Goal: Information Seeking & Learning: Learn about a topic

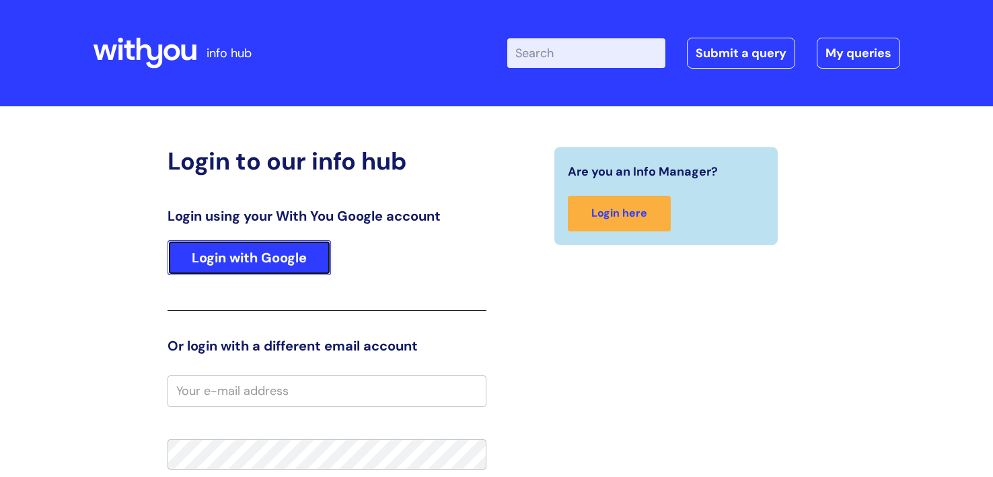
click at [281, 274] on link "Login with Google" at bounding box center [249, 257] width 163 height 35
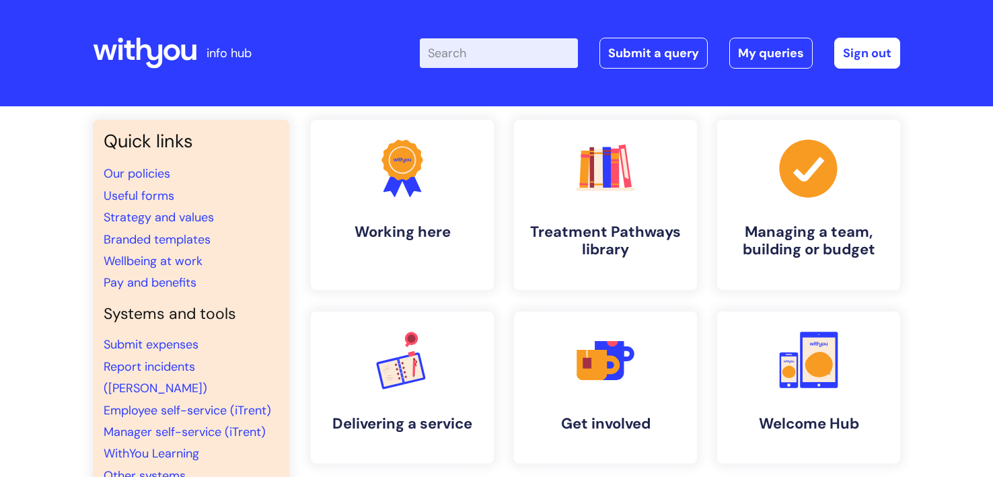
click at [458, 44] on input "Enter your search term here..." at bounding box center [499, 53] width 158 height 30
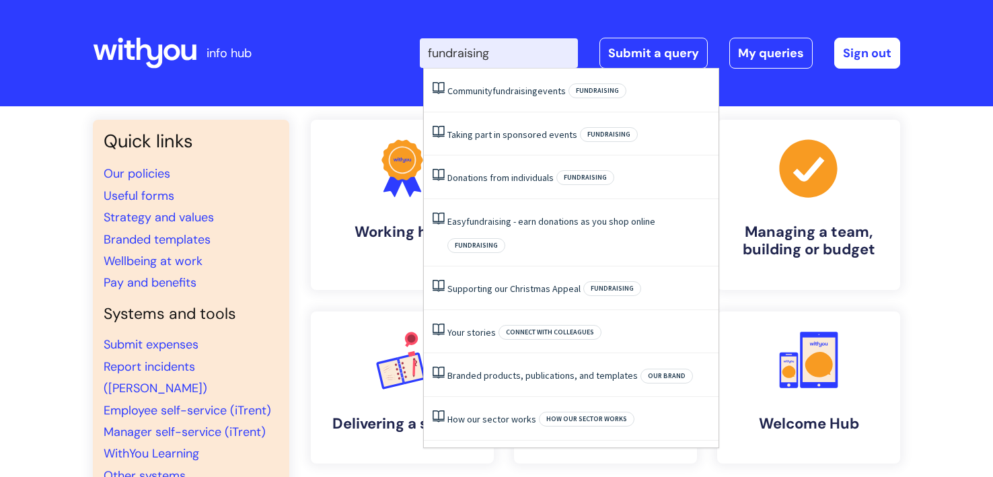
type input "fundraising"
click button "Search" at bounding box center [0, 0] width 0 height 0
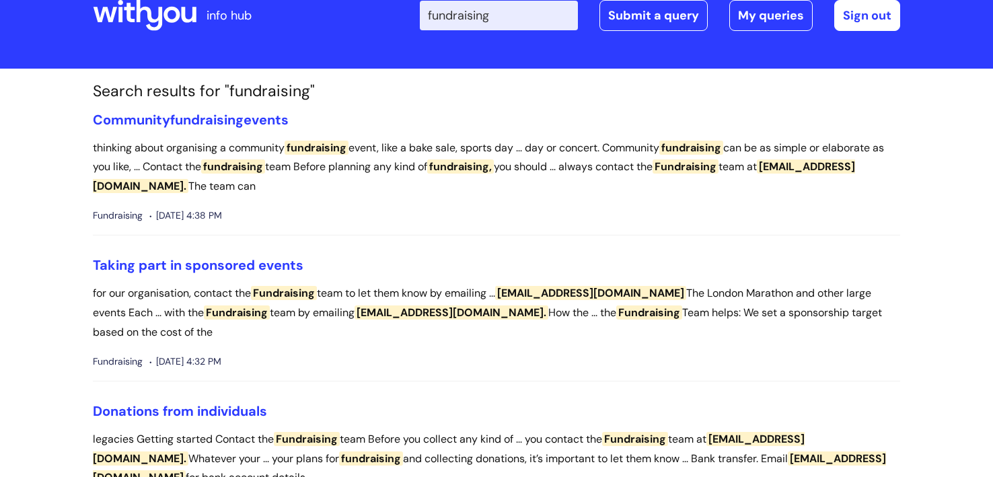
scroll to position [36, 0]
